Goal: Navigation & Orientation: Find specific page/section

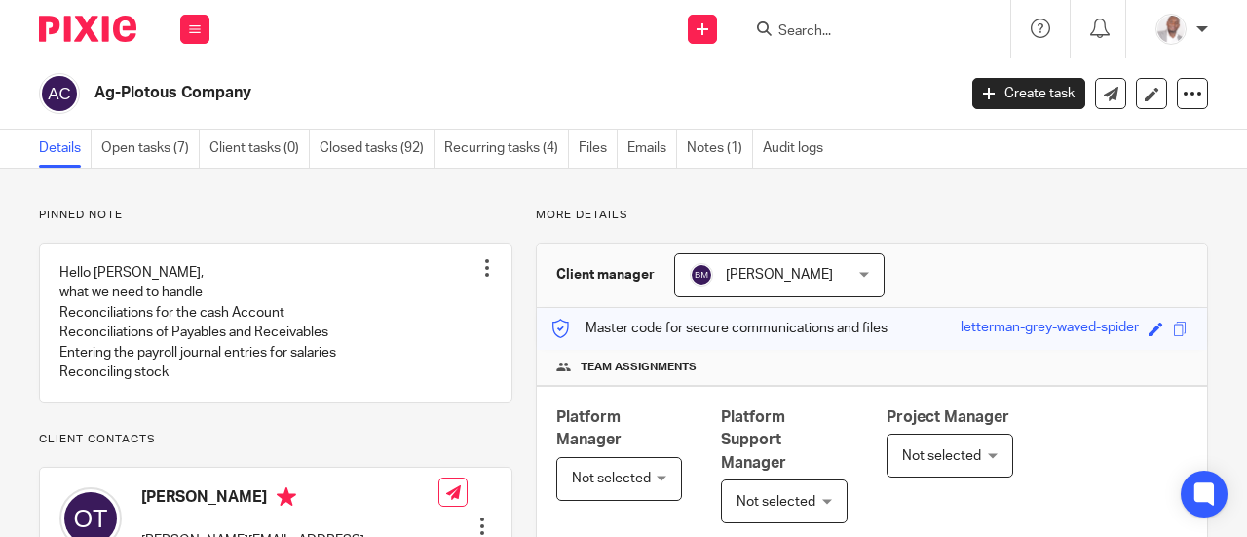
scroll to position [1219, 0]
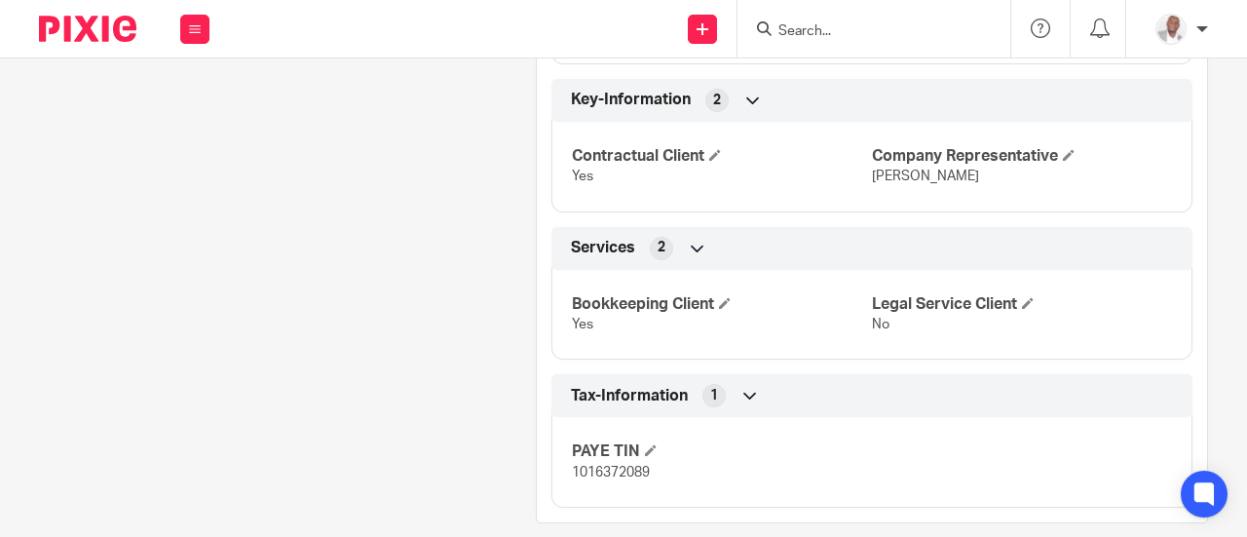
click at [199, 40] on button at bounding box center [194, 29] width 29 height 29
click at [182, 178] on link "Team" at bounding box center [185, 177] width 32 height 14
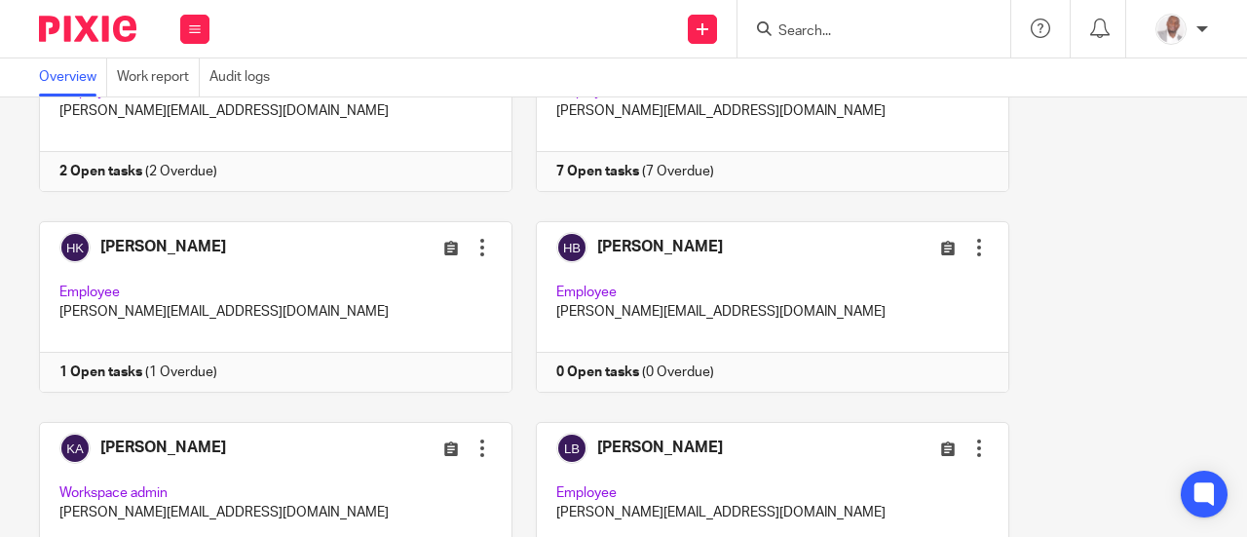
scroll to position [598, 0]
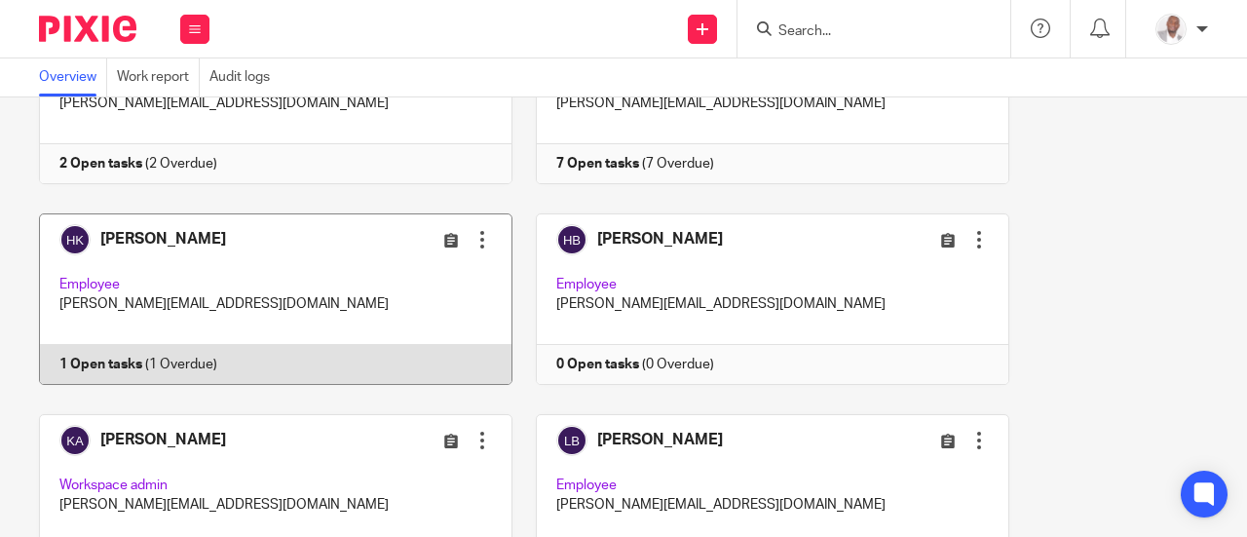
click at [142, 232] on link at bounding box center [265, 299] width 497 height 172
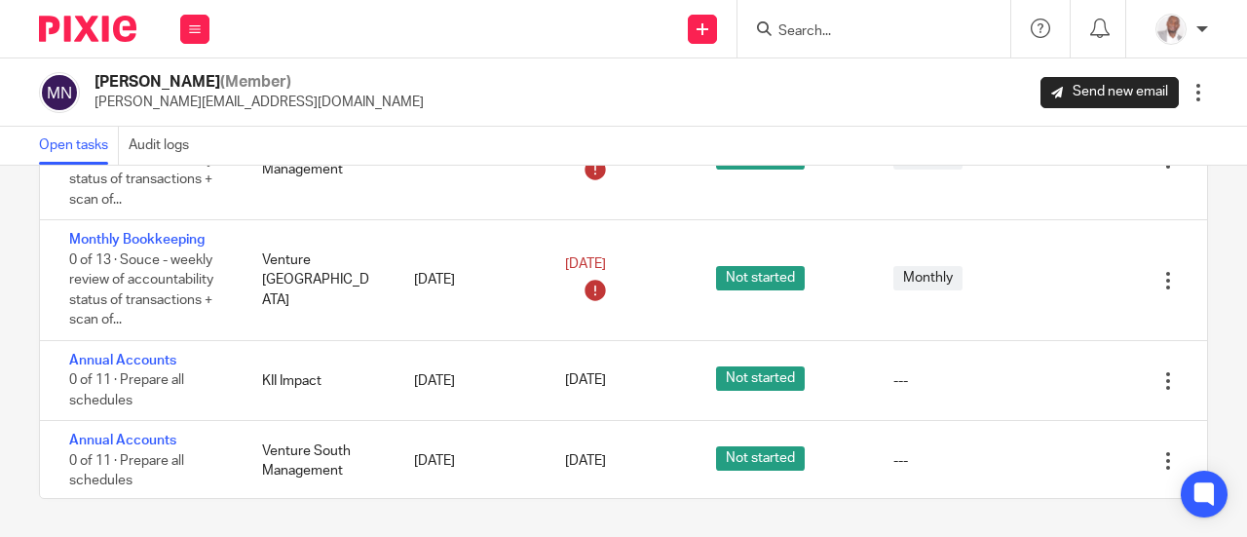
scroll to position [844, 0]
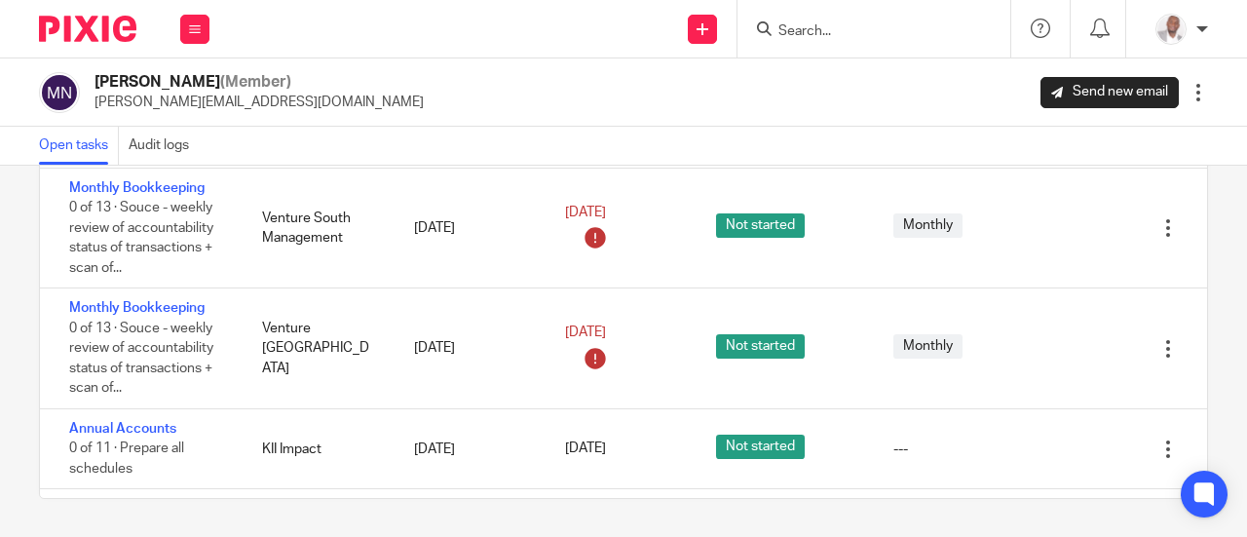
click at [1044, 72] on div "Moses Nsubuga (Member) moses@amarinfinancial.com Send new email Edit user Trans…" at bounding box center [623, 92] width 1169 height 41
